Goal: Information Seeking & Learning: Learn about a topic

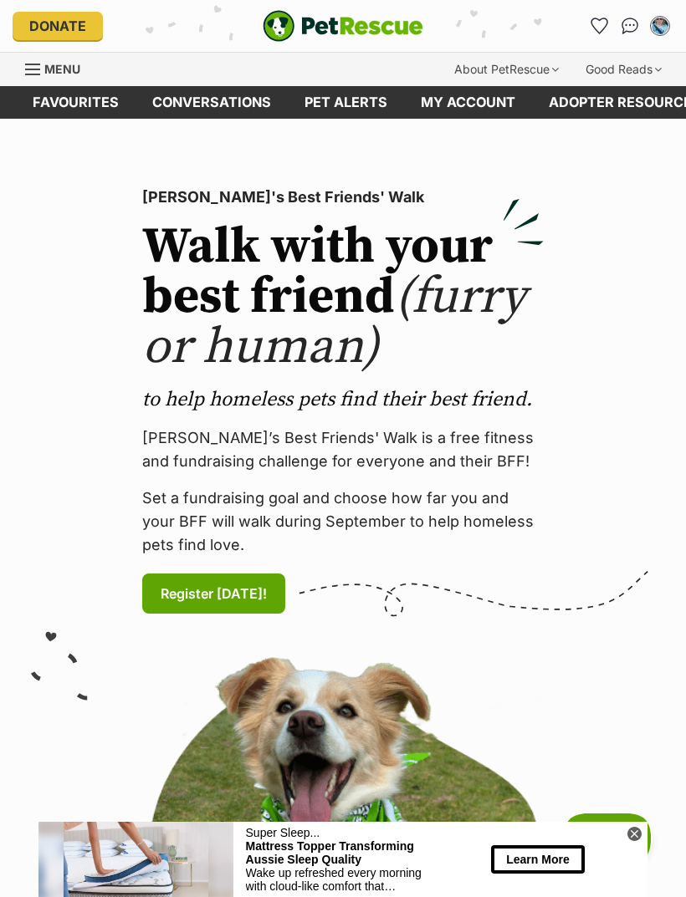
click at [607, 33] on link "Favourites" at bounding box center [599, 26] width 27 height 27
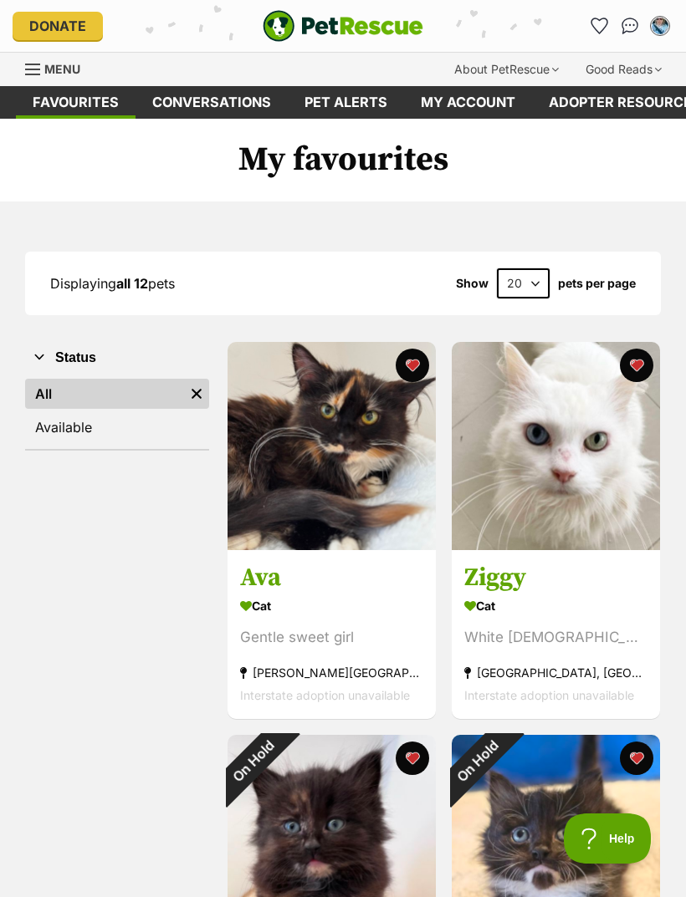
click at [49, 62] on span "Menu" at bounding box center [62, 69] width 36 height 14
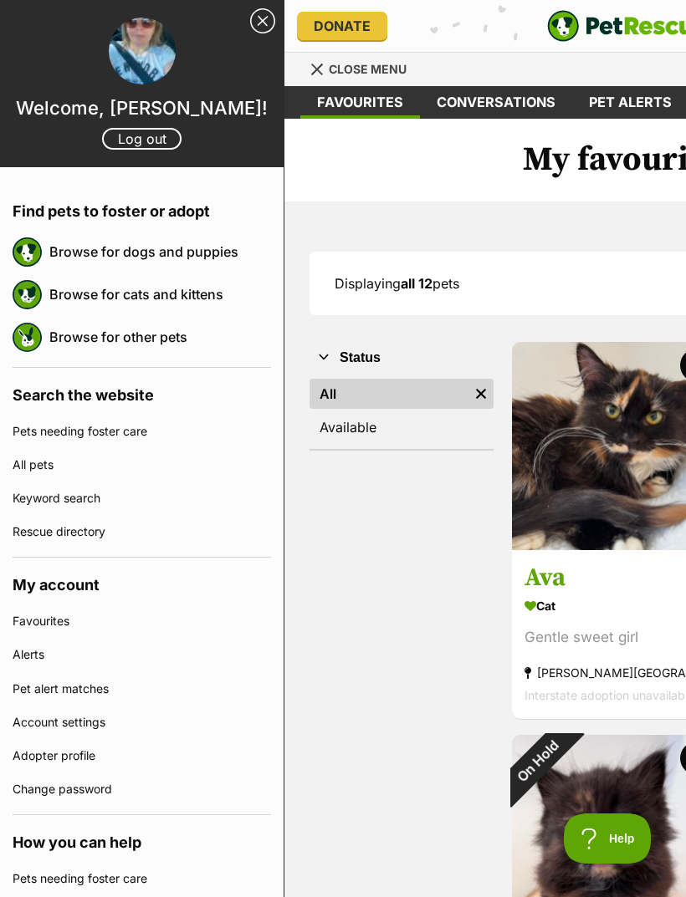
click at [138, 296] on link "Browse for cats and kittens" at bounding box center [160, 294] width 222 height 35
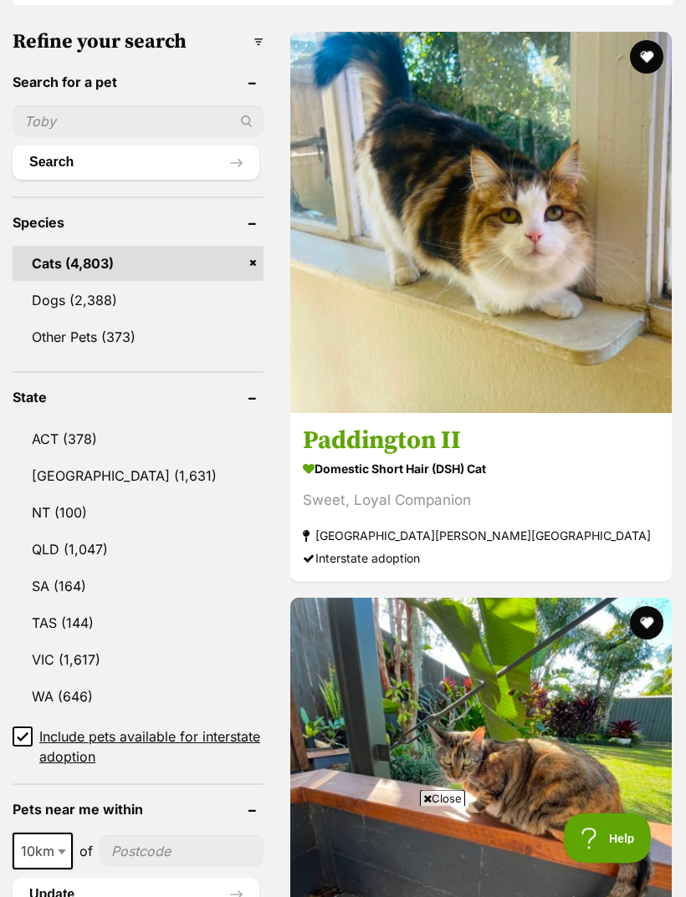
scroll to position [681, 0]
click at [43, 727] on span "Include pets available for interstate adoption" at bounding box center [151, 747] width 224 height 40
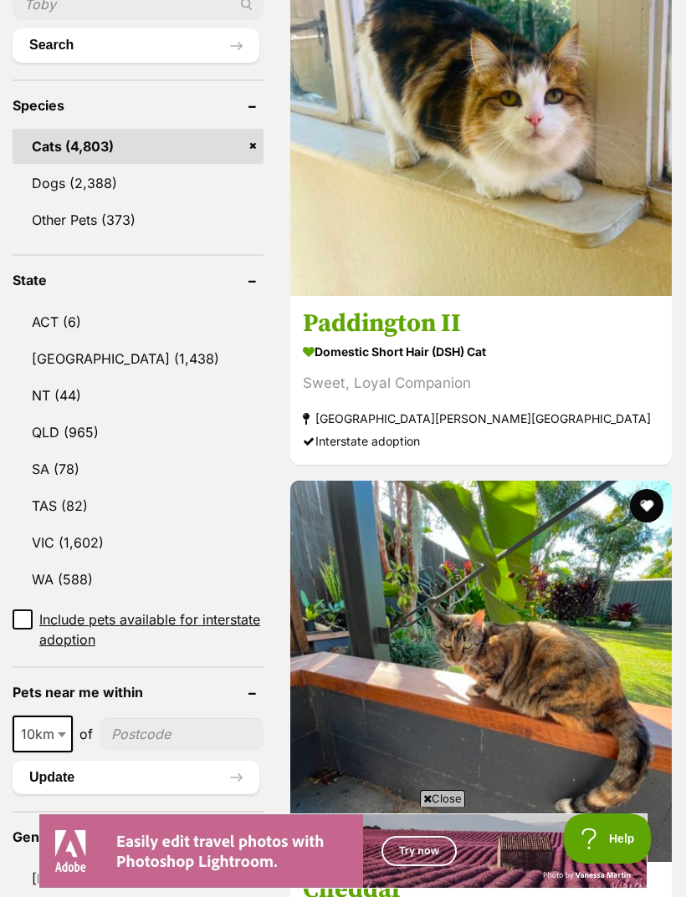
scroll to position [718, 0]
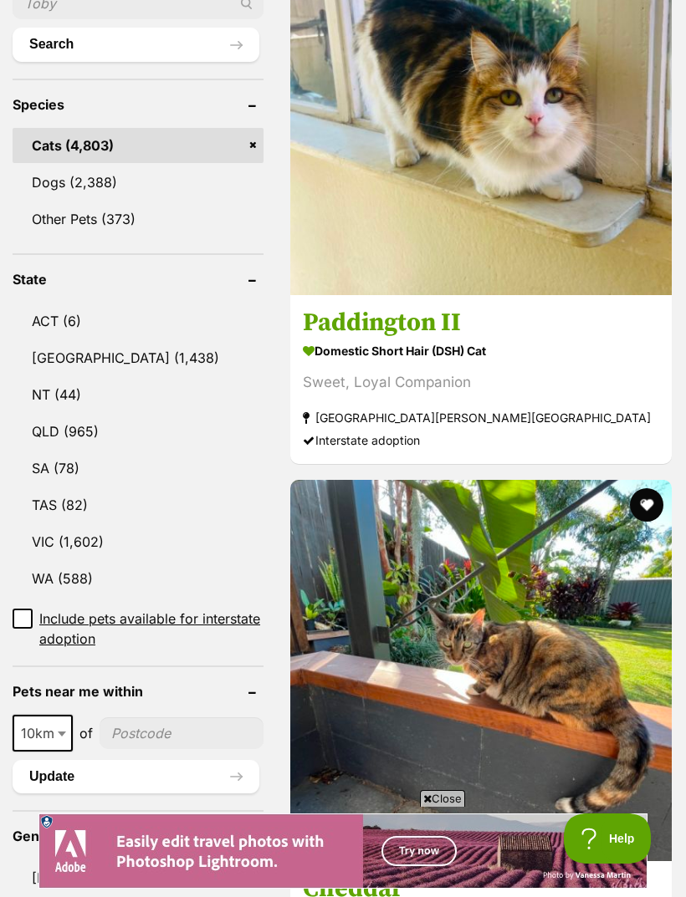
click at [80, 488] on link "TAS (82)" at bounding box center [138, 505] width 251 height 35
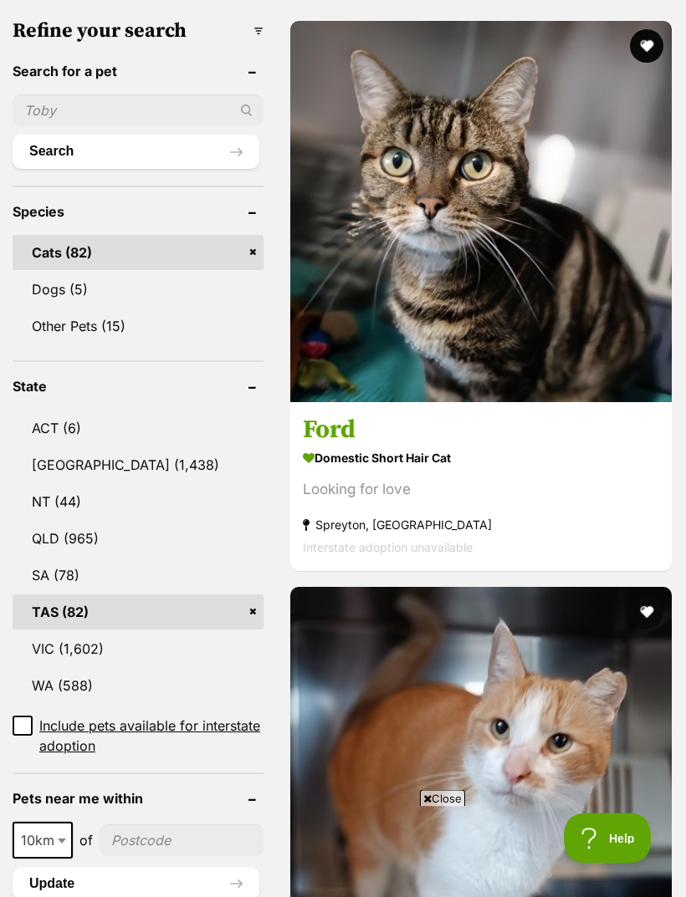
scroll to position [611, 0]
click at [84, 631] on link "VIC (1,602)" at bounding box center [138, 648] width 251 height 35
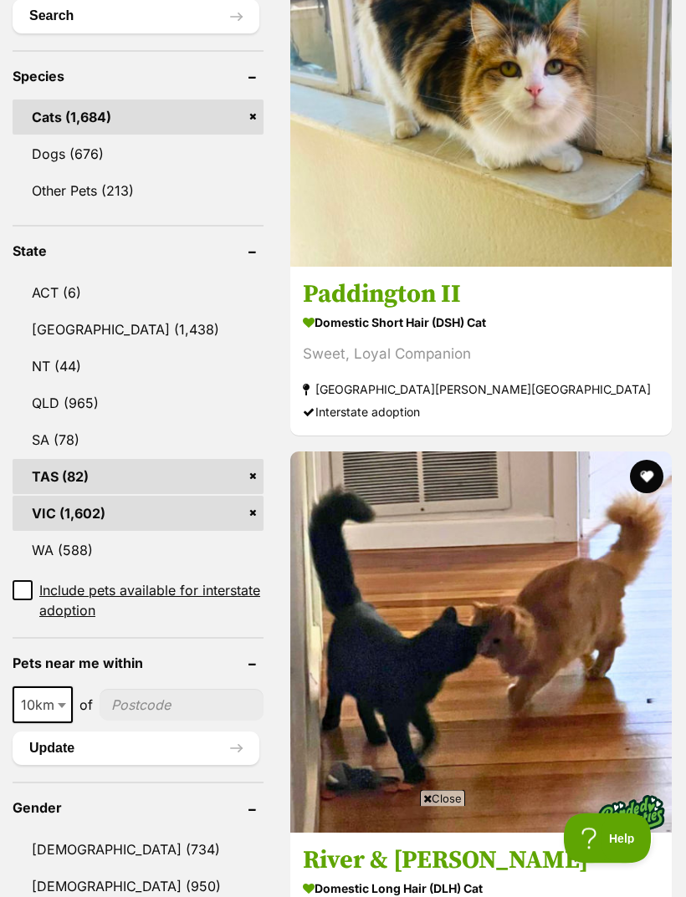
scroll to position [702, 0]
click at [83, 444] on link "SA (78)" at bounding box center [138, 439] width 251 height 35
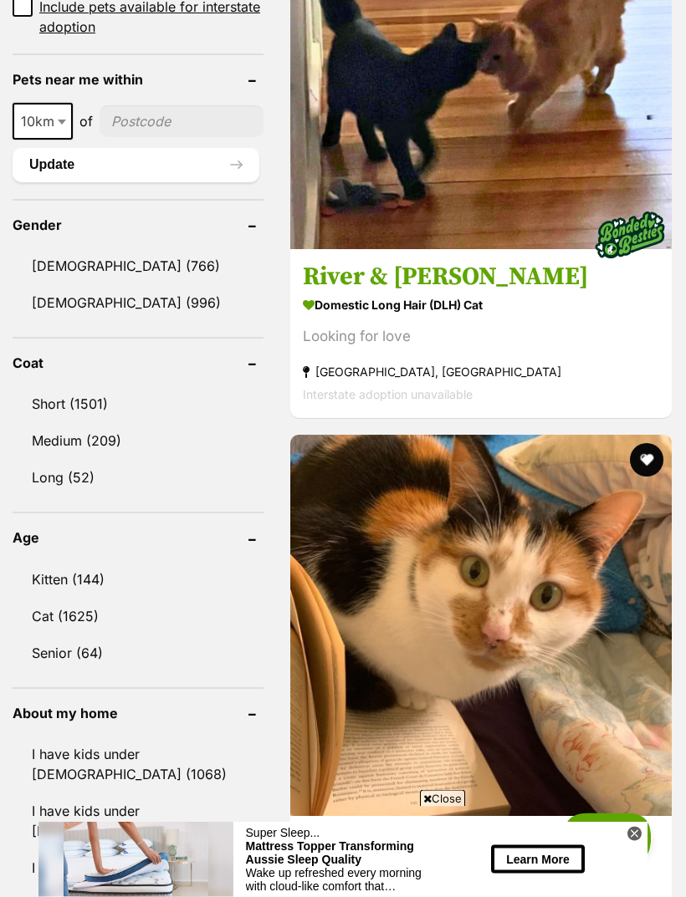
scroll to position [1330, 0]
click at [110, 441] on link "Medium (209)" at bounding box center [138, 440] width 251 height 35
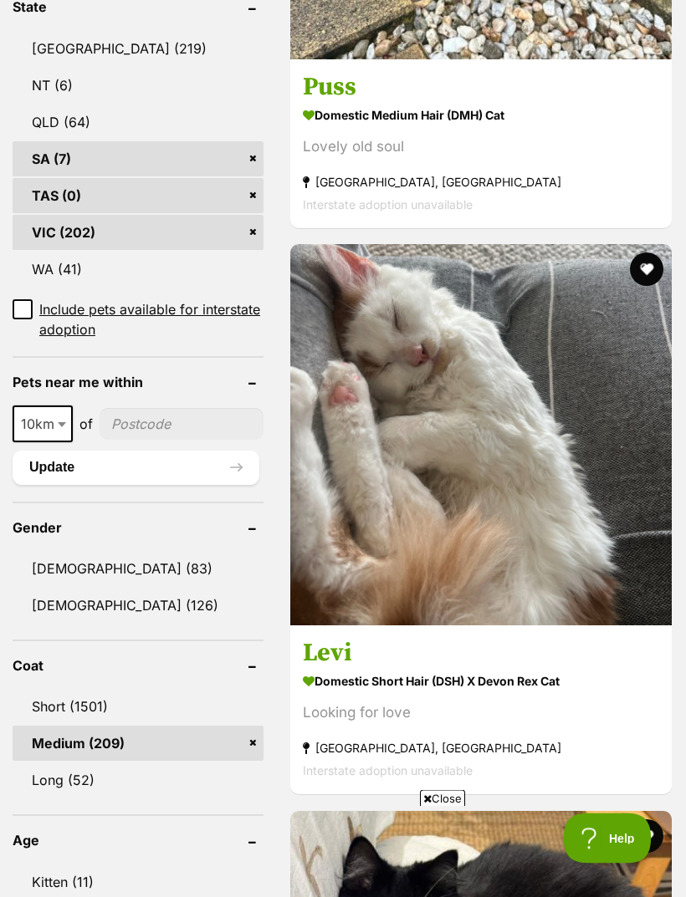
scroll to position [953, 0]
click at [93, 785] on link "Long (52)" at bounding box center [138, 780] width 251 height 35
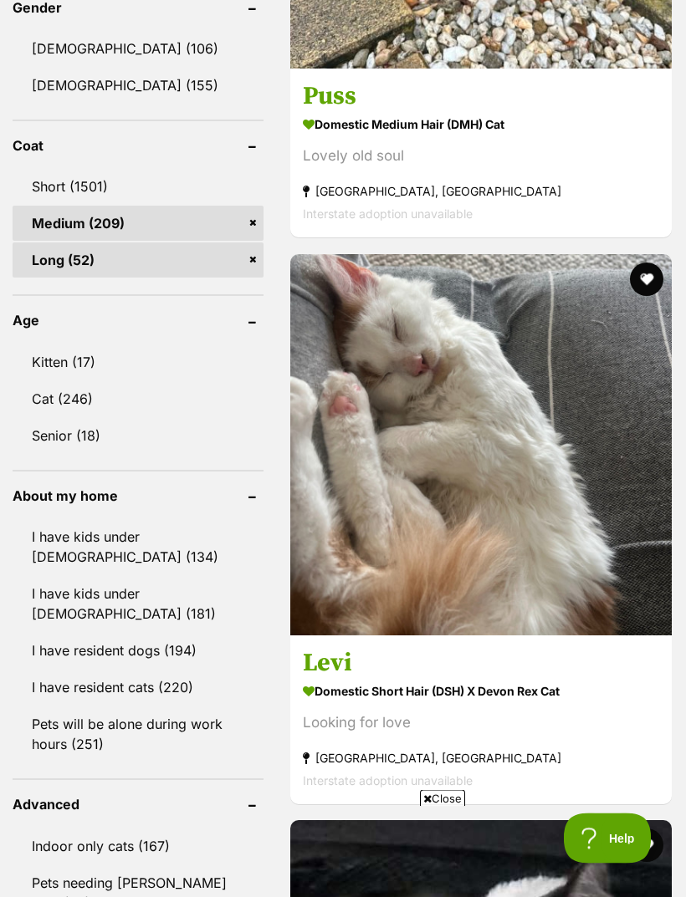
scroll to position [1510, 0]
click at [69, 359] on link "Kitten (17)" at bounding box center [138, 362] width 251 height 35
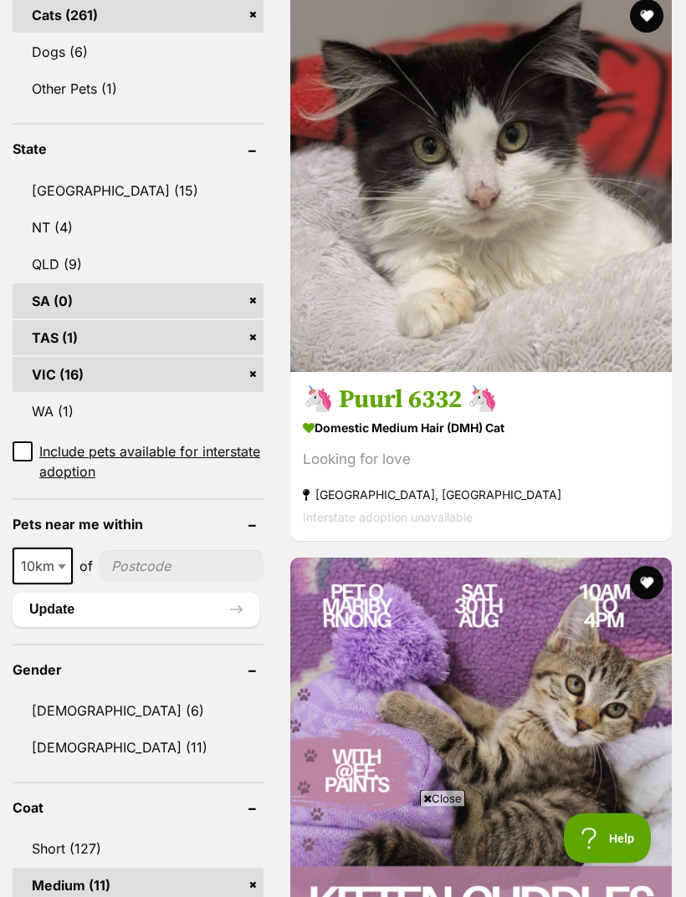
scroll to position [889, 0]
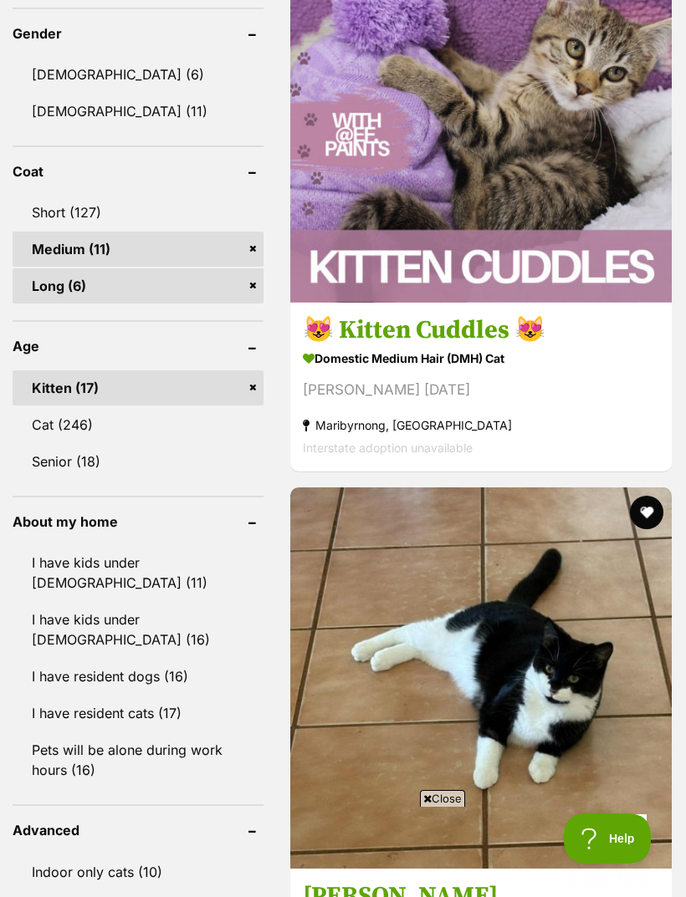
scroll to position [1535, 0]
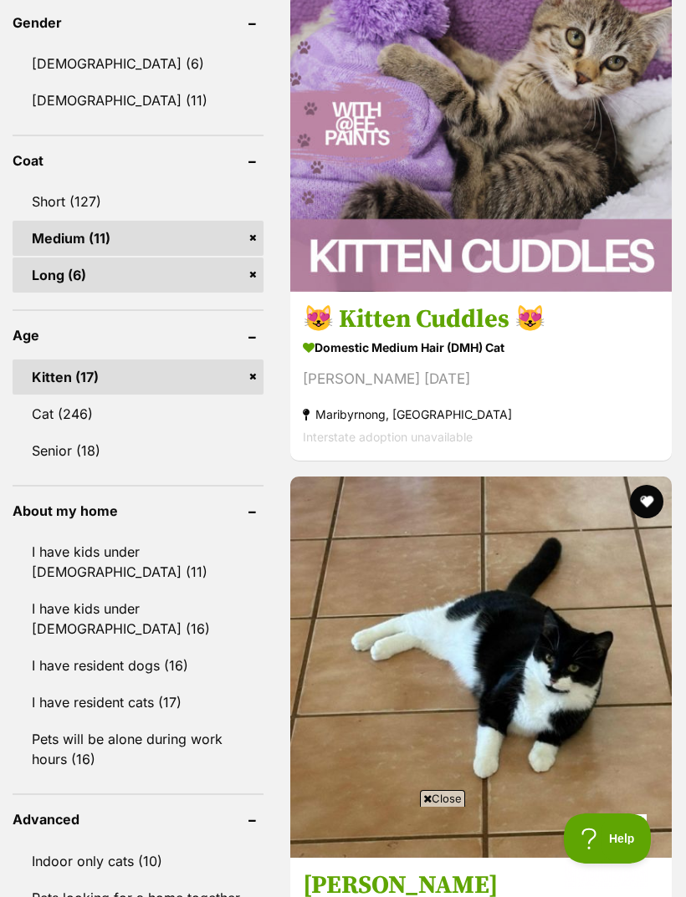
click at [78, 465] on link "Senior (18)" at bounding box center [138, 450] width 251 height 35
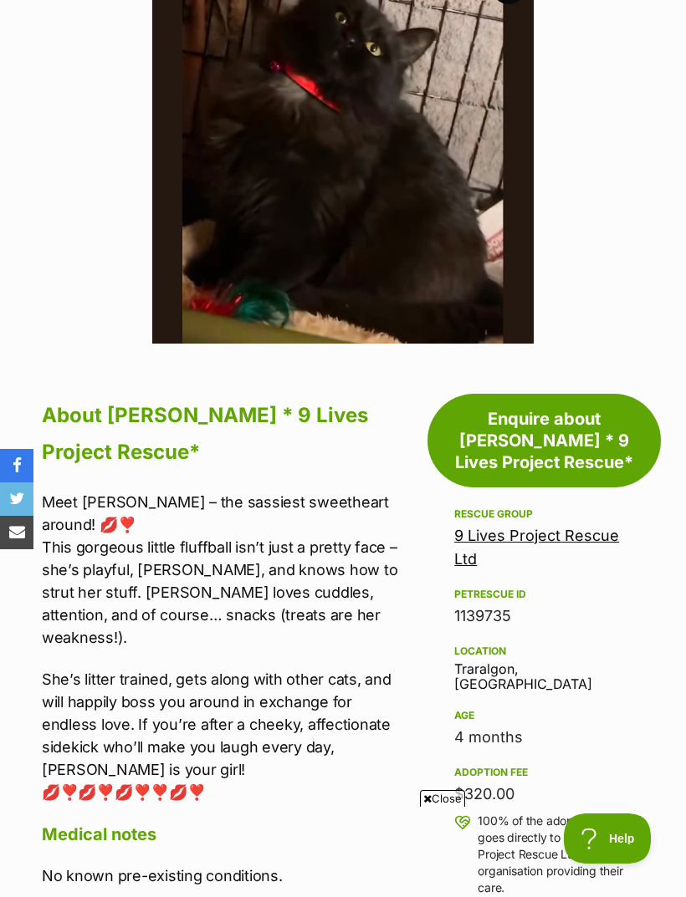
scroll to position [484, 0]
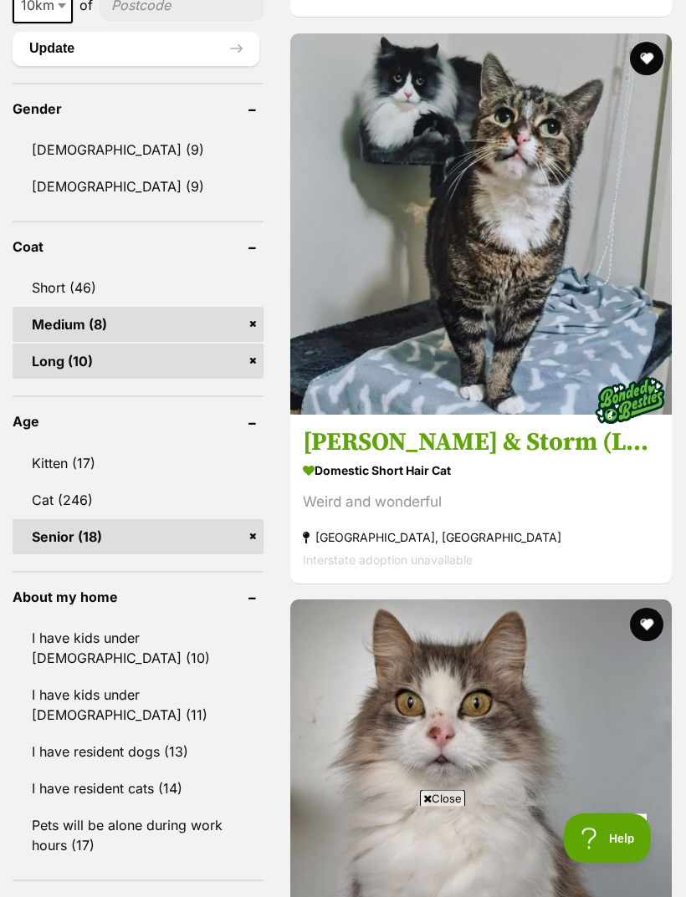
scroll to position [1413, 0]
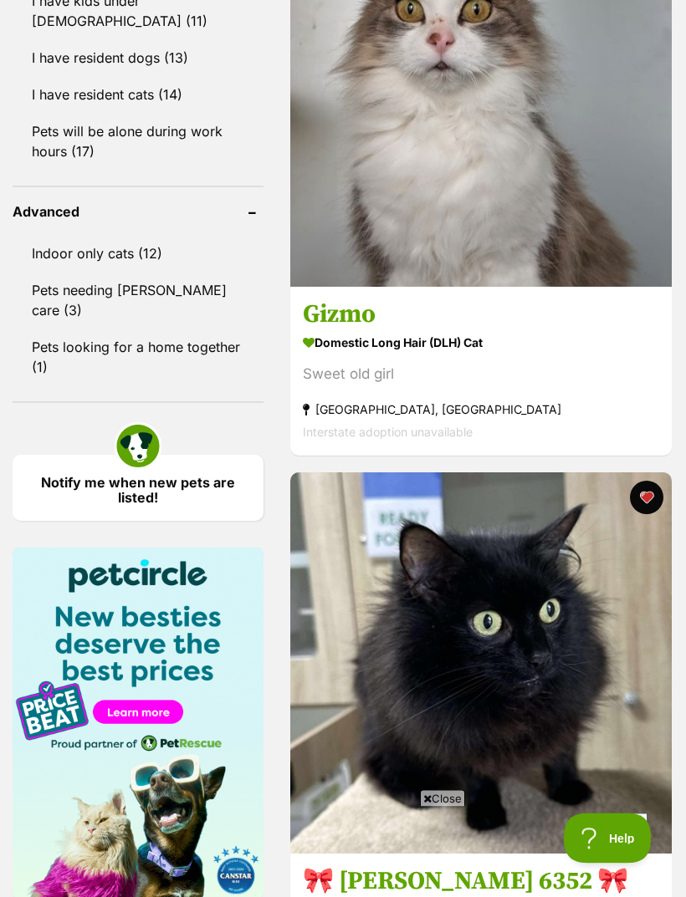
scroll to position [2107, 0]
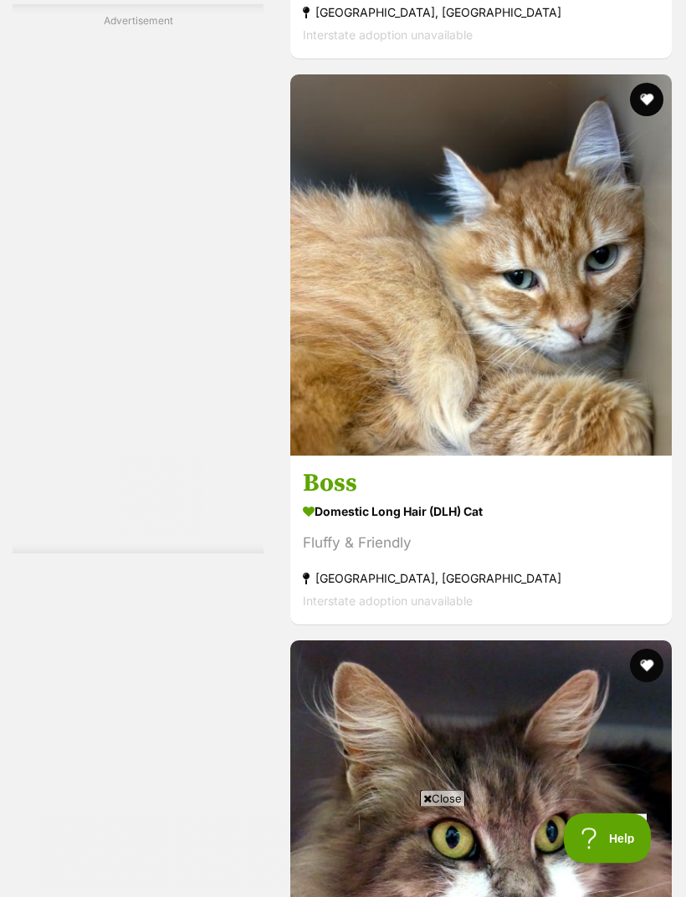
scroll to position [3071, 0]
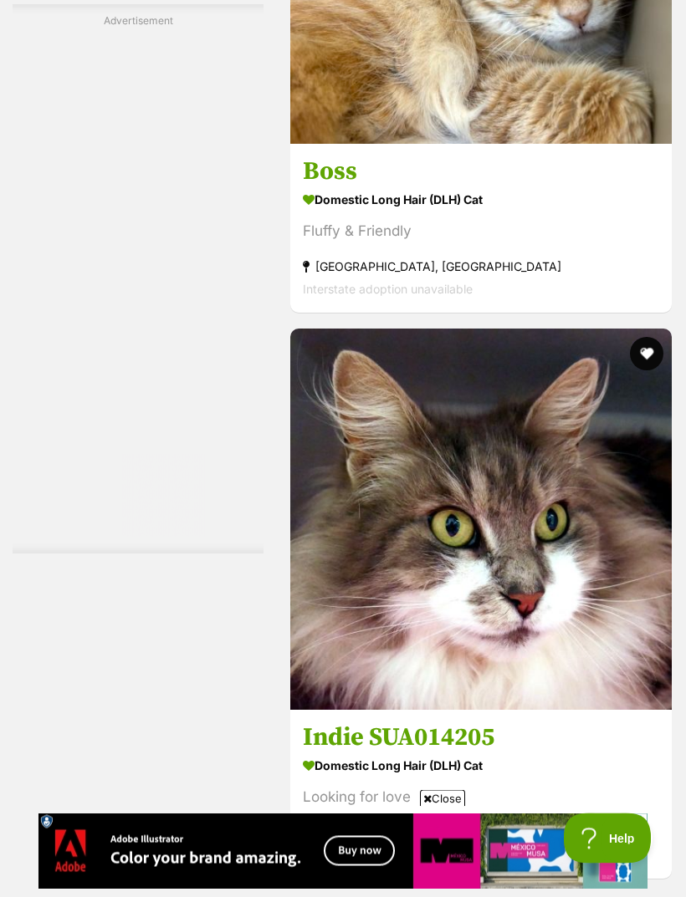
scroll to position [3371, 0]
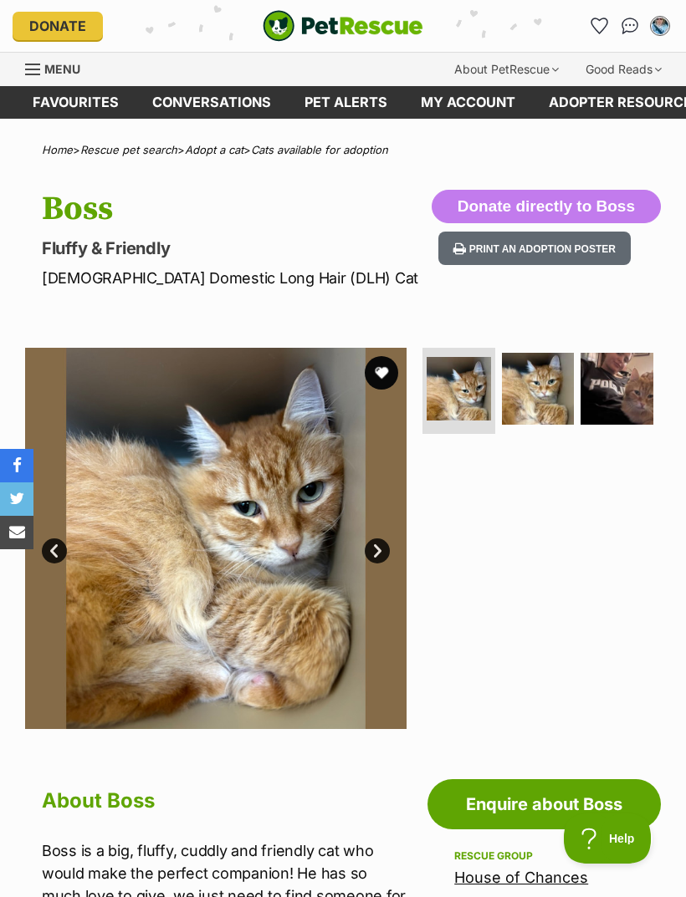
click at [374, 539] on link "Next" at bounding box center [377, 551] width 25 height 25
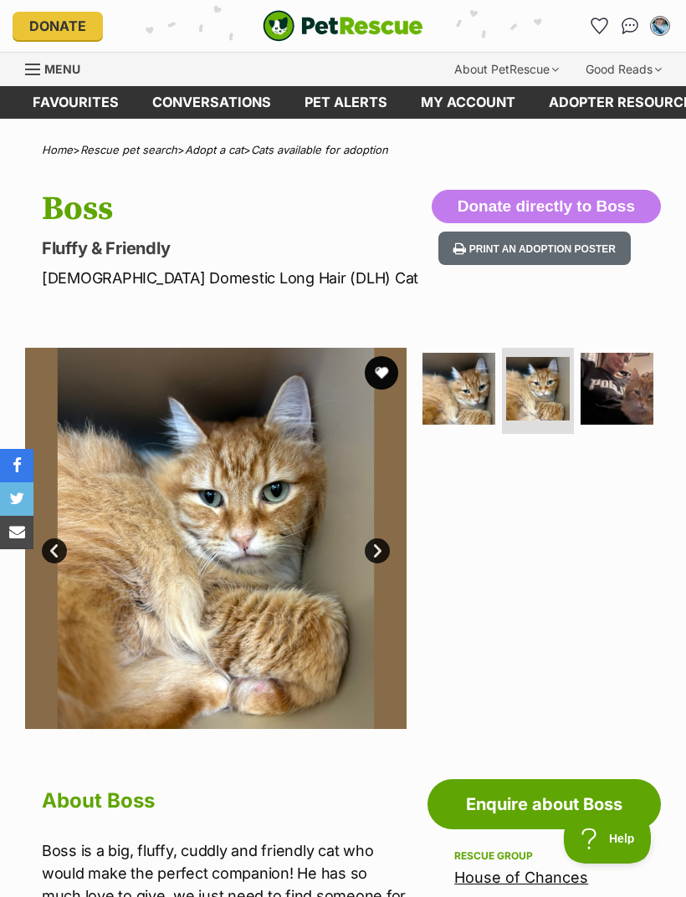
click at [378, 554] on link "Next" at bounding box center [377, 551] width 25 height 25
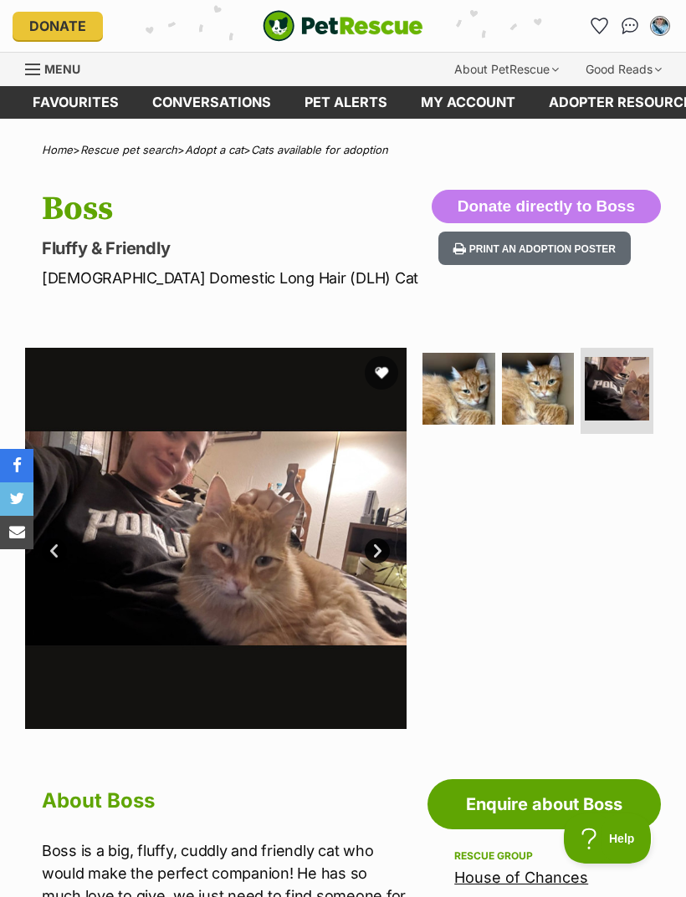
click at [376, 553] on link "Next" at bounding box center [377, 551] width 25 height 25
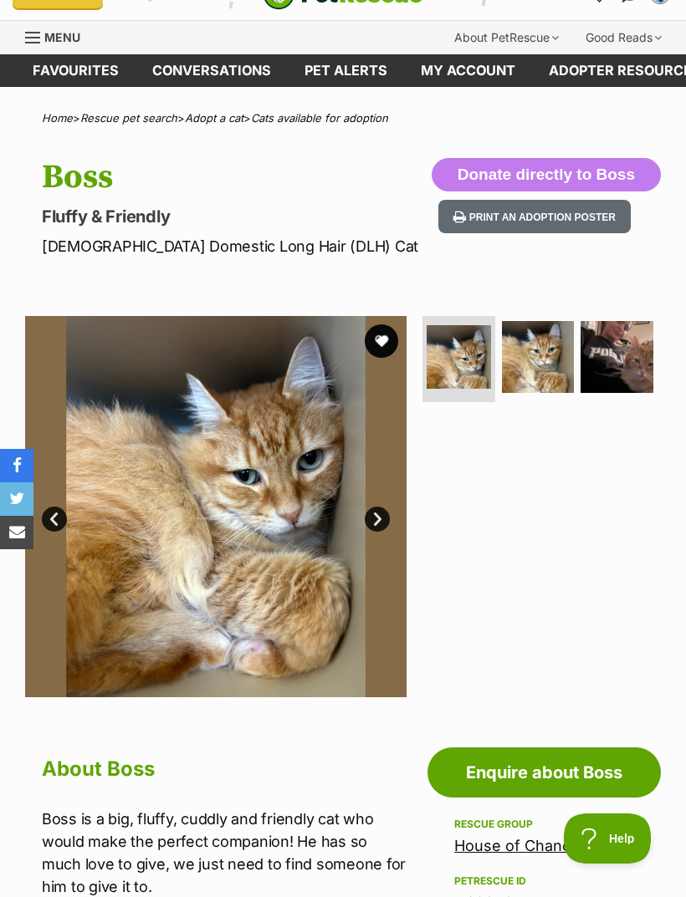
scroll to position [28, 0]
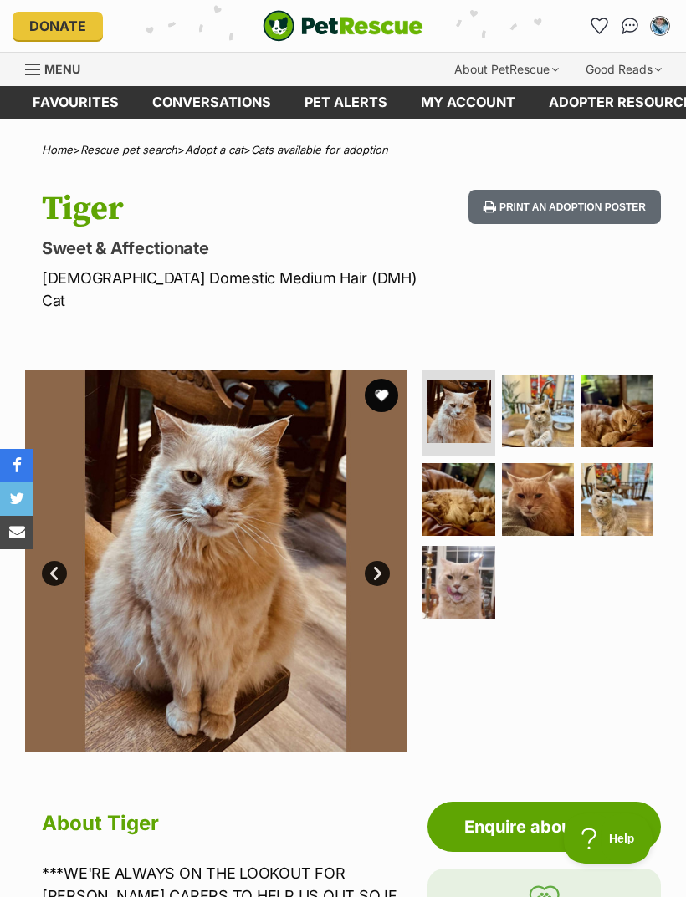
click at [373, 561] on link "Next" at bounding box center [377, 573] width 25 height 25
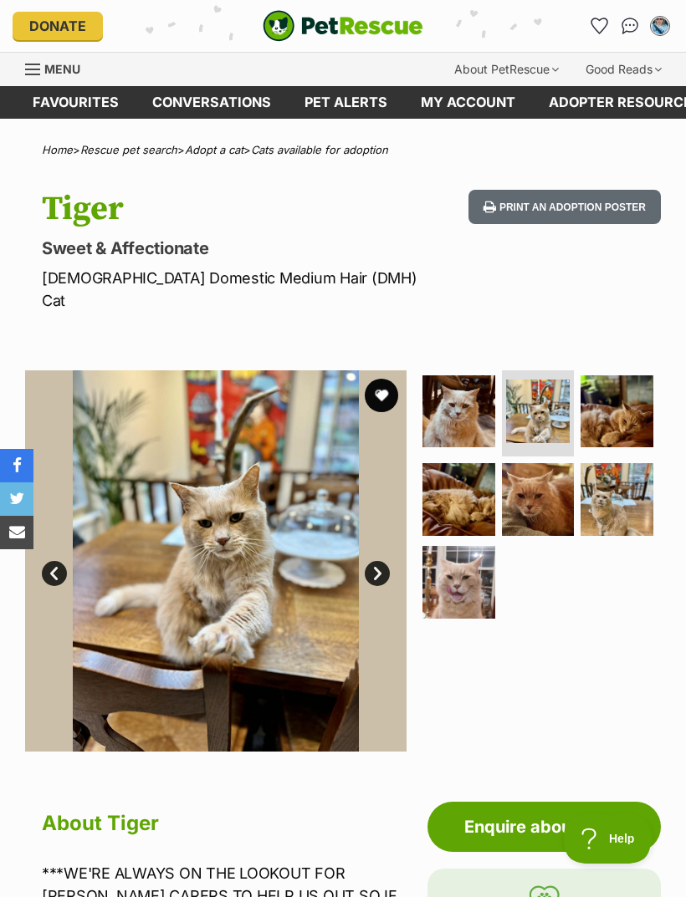
click at [375, 561] on link "Next" at bounding box center [377, 573] width 25 height 25
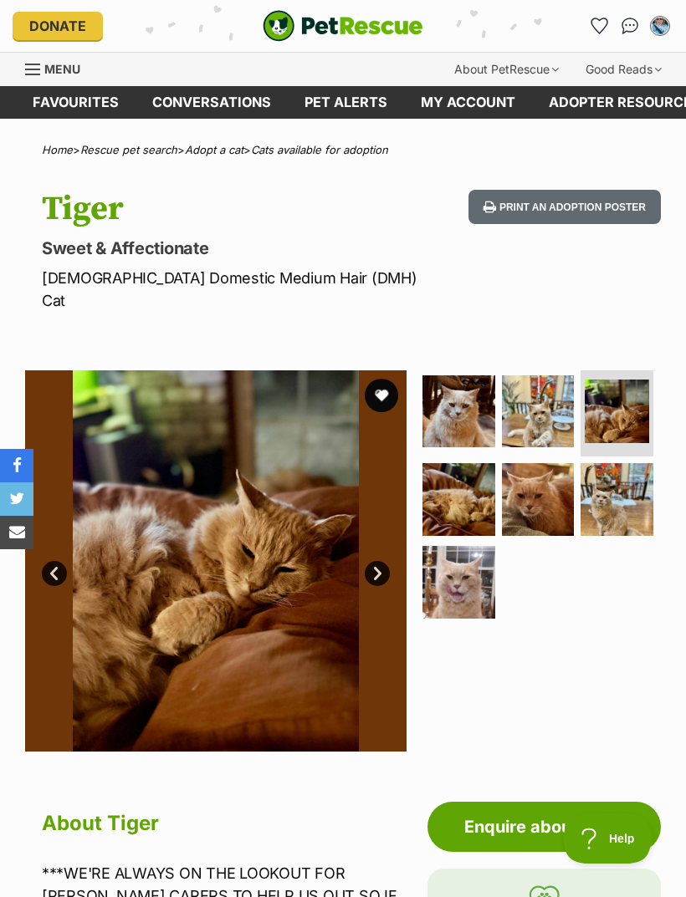
click at [375, 561] on link "Next" at bounding box center [377, 573] width 25 height 25
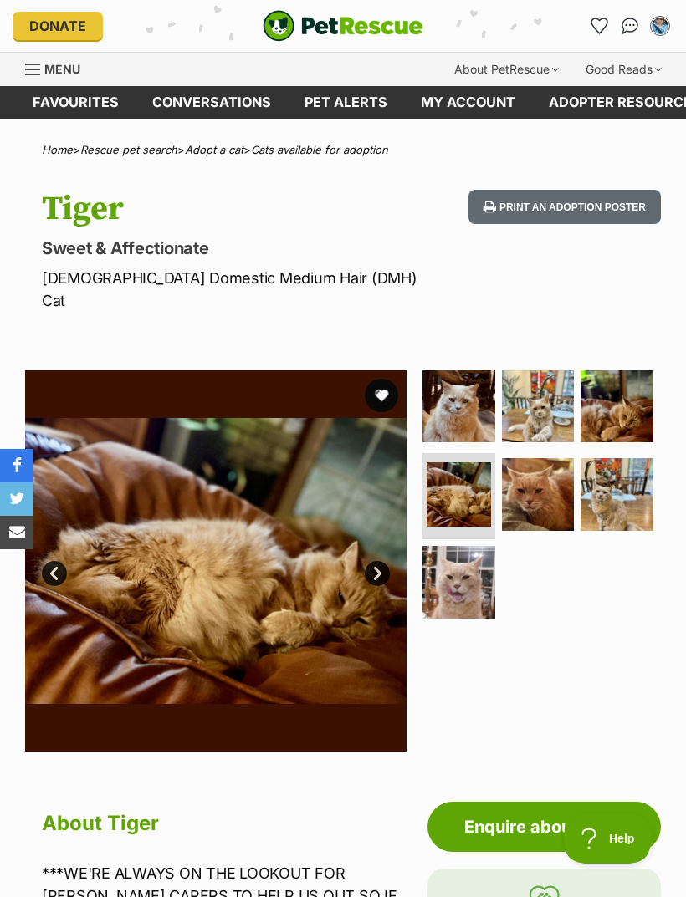
click at [381, 561] on link "Next" at bounding box center [377, 573] width 25 height 25
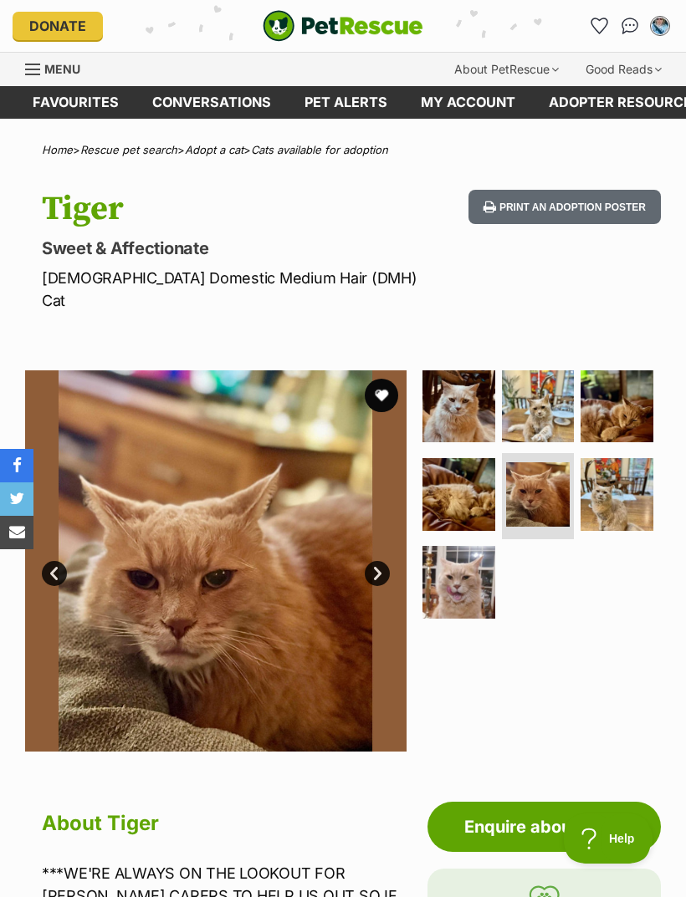
click at [373, 561] on link "Next" at bounding box center [377, 573] width 25 height 25
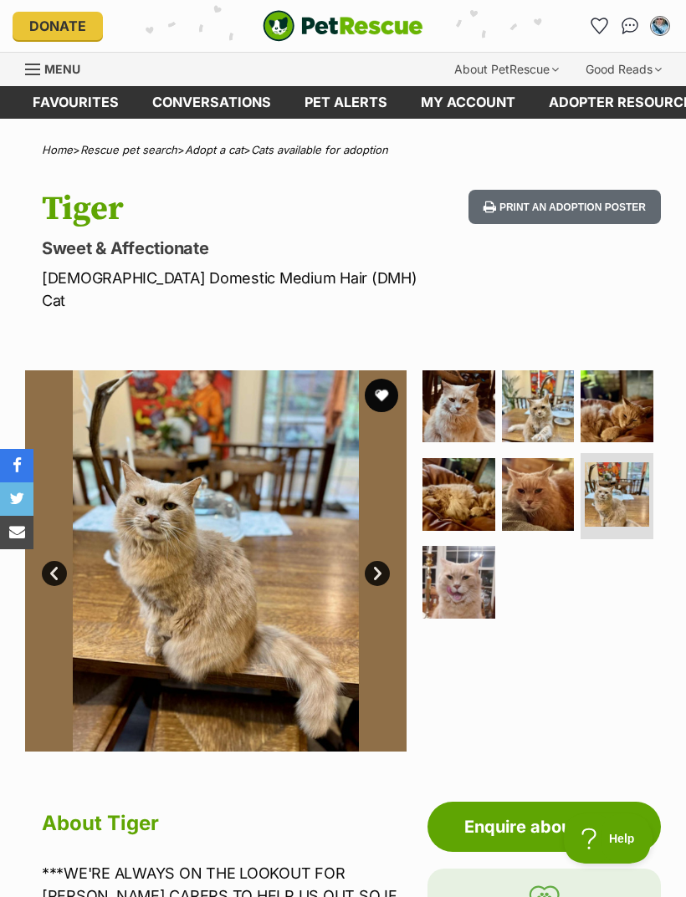
click at [373, 561] on link "Next" at bounding box center [377, 573] width 25 height 25
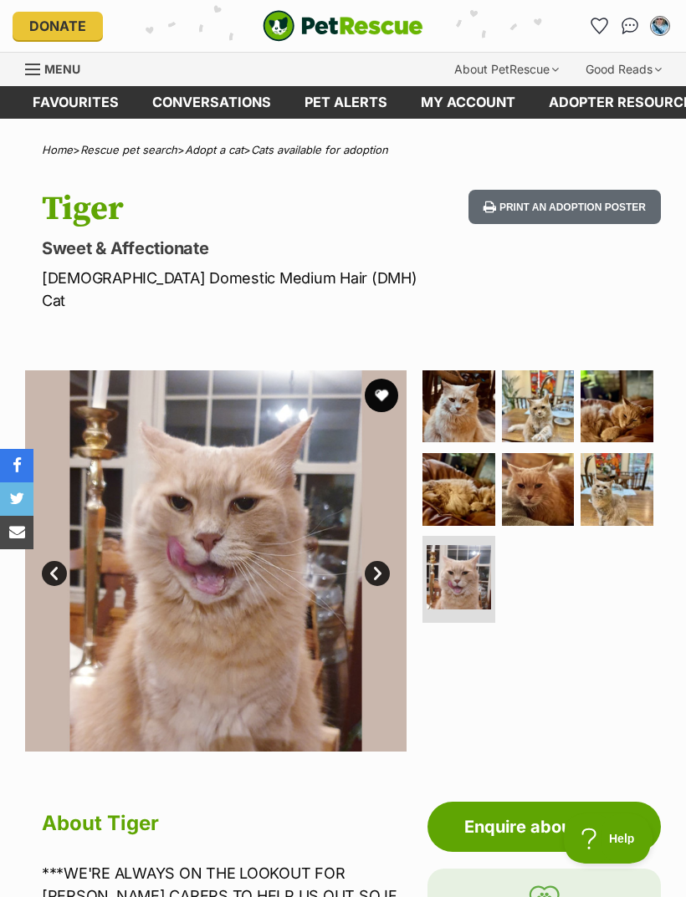
click at [373, 561] on link "Next" at bounding box center [377, 573] width 25 height 25
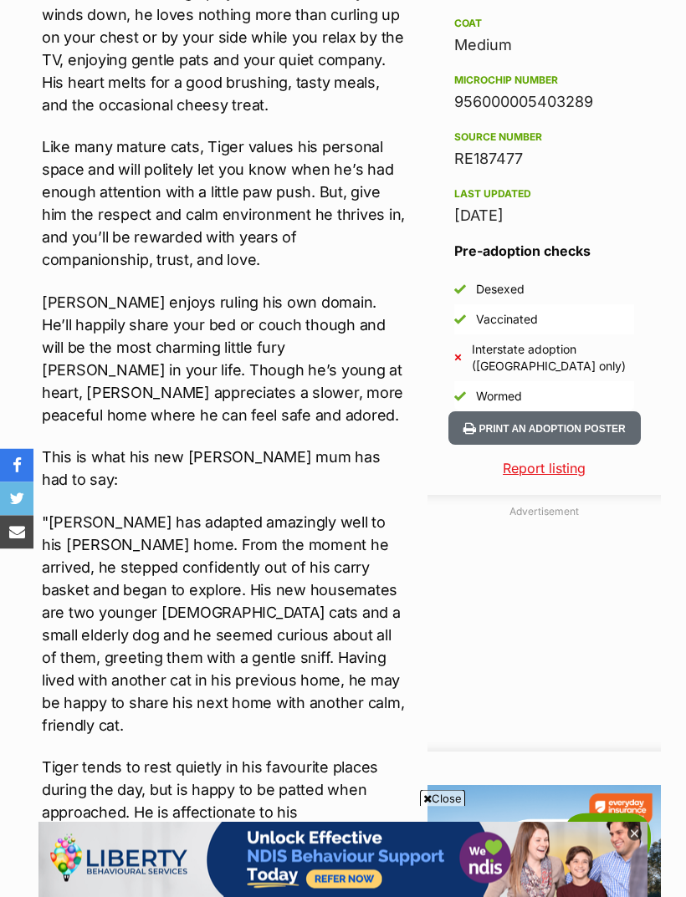
scroll to position [1382, 0]
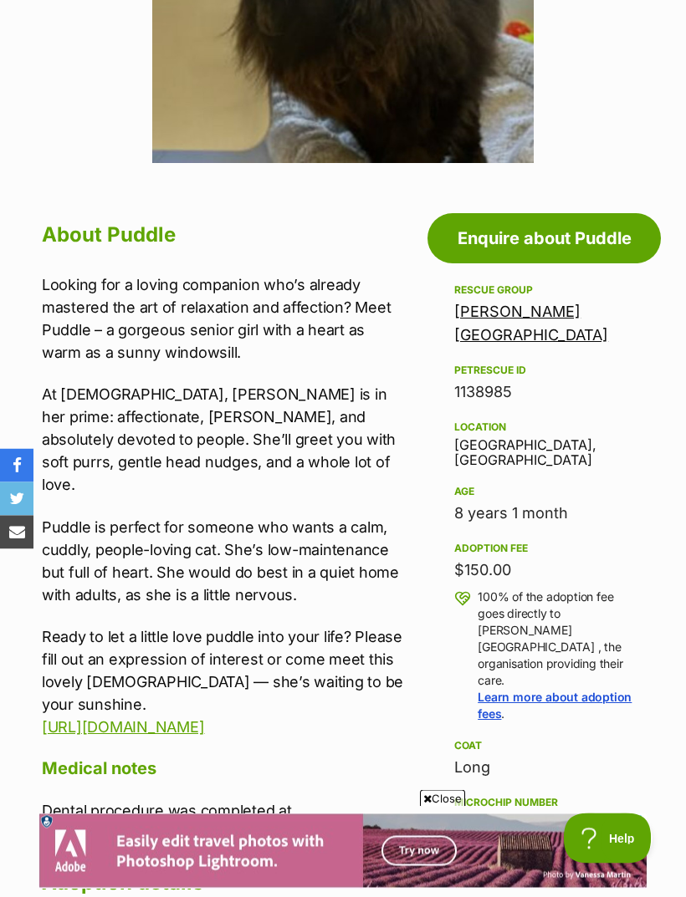
scroll to position [553, 0]
